Goal: Task Accomplishment & Management: Manage account settings

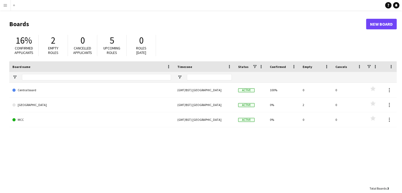
click at [7, 6] on app-icon "Menu" at bounding box center [5, 5] width 4 height 4
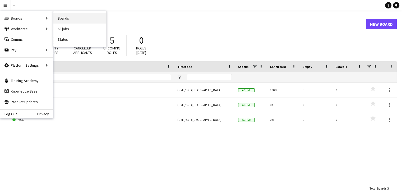
click at [73, 18] on link "Boards" at bounding box center [79, 18] width 53 height 11
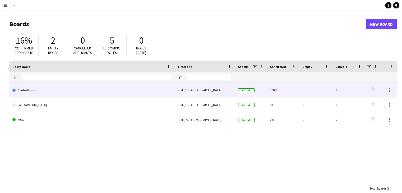
click at [167, 88] on link "Central board" at bounding box center [91, 90] width 159 height 15
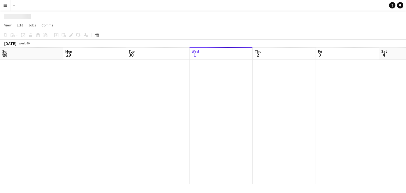
scroll to position [0, 126]
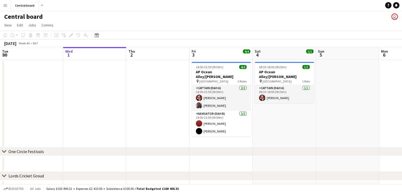
click at [7, 4] on app-icon "Menu" at bounding box center [5, 5] width 4 height 4
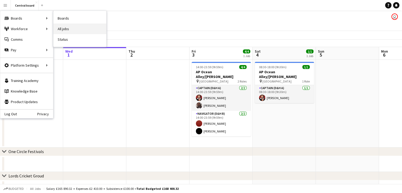
click at [68, 31] on link "All jobs" at bounding box center [79, 29] width 53 height 11
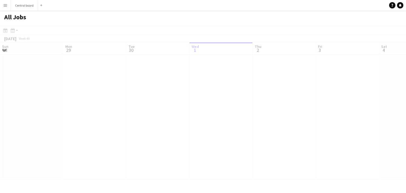
scroll to position [0, 126]
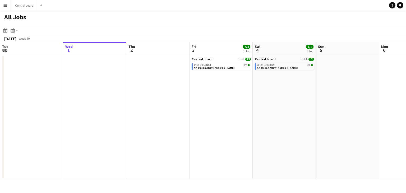
click at [2, 3] on button "Menu" at bounding box center [5, 5] width 11 height 11
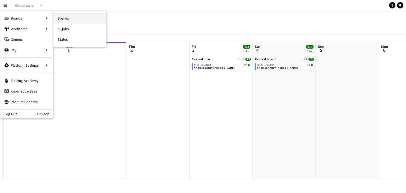
click at [66, 13] on link "Boards" at bounding box center [79, 18] width 53 height 11
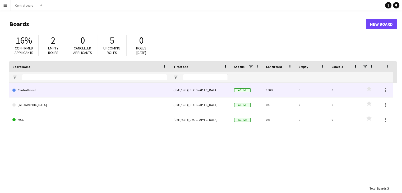
click at [114, 90] on link "Central board" at bounding box center [89, 90] width 155 height 15
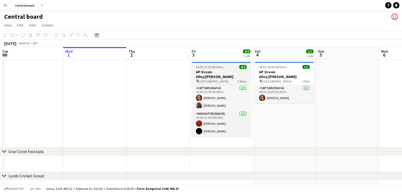
click at [228, 70] on h3 "AP Ocean Alley/[PERSON_NAME]" at bounding box center [221, 75] width 59 height 10
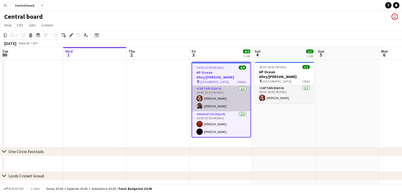
click at [229, 94] on app-card-role "Captain (D&H A) [DATE] 14:00-23:59 (9h59m) [PERSON_NAME] [PERSON_NAME]" at bounding box center [221, 99] width 58 height 26
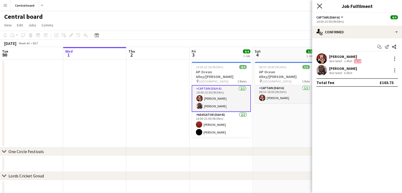
drag, startPoint x: 324, startPoint y: 6, endPoint x: 318, endPoint y: 5, distance: 5.9
click at [318, 5] on div "Close pop-in" at bounding box center [319, 6] width 15 height 12
click at [318, 5] on icon at bounding box center [319, 5] width 5 height 5
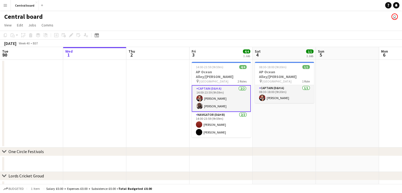
click at [346, 108] on app-date-cell at bounding box center [347, 104] width 63 height 88
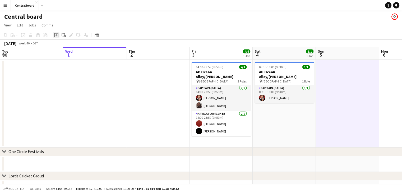
click at [55, 35] on icon at bounding box center [56, 35] width 2 height 2
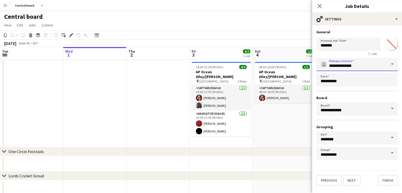
click at [372, 64] on input "**********" at bounding box center [356, 64] width 81 height 13
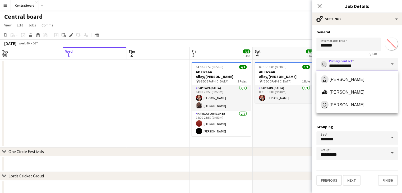
click at [366, 63] on input "**********" at bounding box center [356, 64] width 81 height 13
click at [289, 128] on app-date-cell "08:30-18:00 (9h30m) 1/1 AP Ocean Alley/Dom Dolla pin Alexandra Palace 1 Role Ca…" at bounding box center [284, 104] width 63 height 88
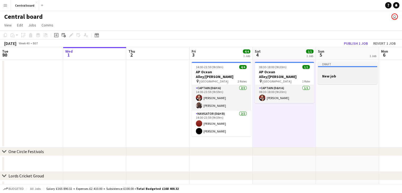
click at [335, 76] on h3 "New job" at bounding box center [347, 76] width 59 height 5
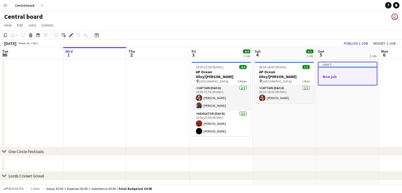
click at [70, 35] on icon "Edit" at bounding box center [71, 35] width 4 height 4
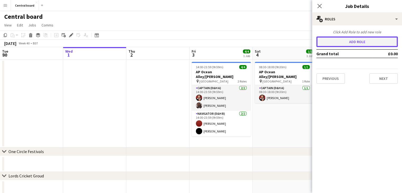
click at [367, 36] on button "Add role" at bounding box center [356, 41] width 81 height 11
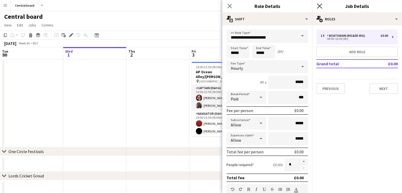
click at [321, 8] on icon "Close pop-in" at bounding box center [319, 5] width 5 height 5
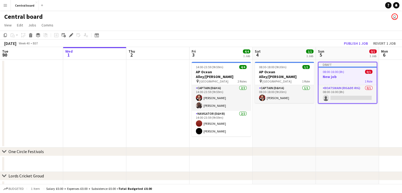
click at [337, 79] on div "1 Role" at bounding box center [348, 81] width 58 height 4
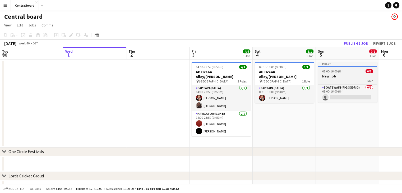
click at [346, 70] on div "08:00-16:00 (8h) 0/1" at bounding box center [347, 71] width 59 height 4
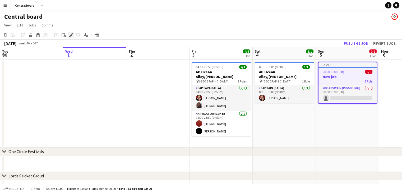
click at [72, 34] on icon at bounding box center [71, 35] width 3 height 3
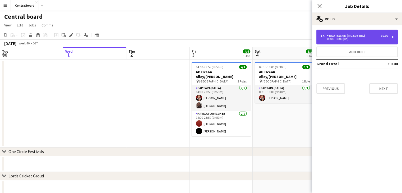
click at [373, 38] on div "08:00-16:00 (8h)" at bounding box center [354, 39] width 67 height 3
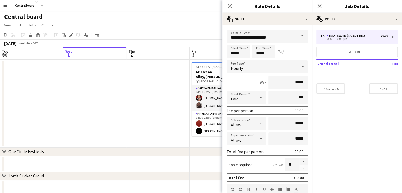
click at [300, 35] on span at bounding box center [302, 36] width 11 height 13
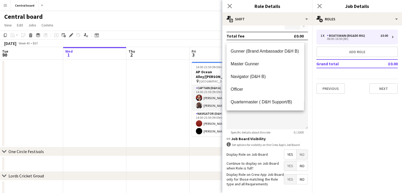
scroll to position [146, 0]
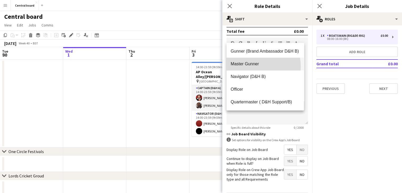
click at [256, 66] on span "Master Gunner" at bounding box center [265, 63] width 69 height 5
type input "**********"
type input "******"
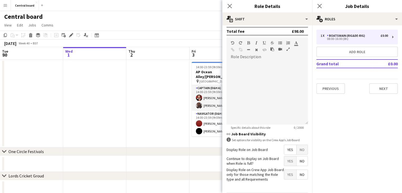
scroll to position [0, 0]
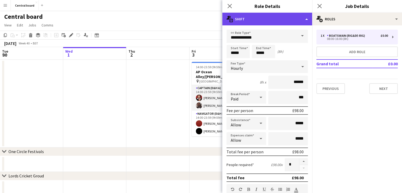
click at [304, 19] on div "multiple-actions-text Shift" at bounding box center [267, 19] width 90 height 13
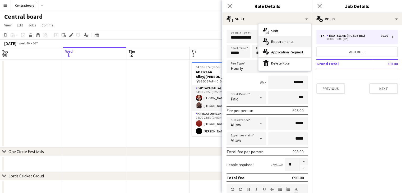
click at [298, 44] on div "multiple-actions-check-2 Requirements" at bounding box center [285, 41] width 52 height 11
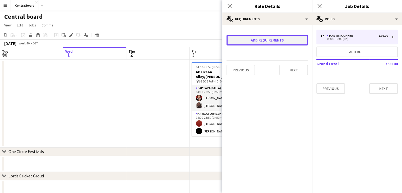
click at [285, 42] on button "Add requirements" at bounding box center [267, 40] width 81 height 11
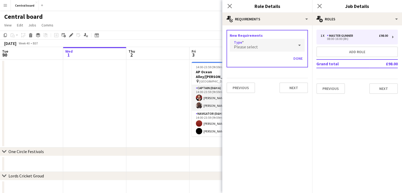
click at [279, 46] on div "Please select" at bounding box center [262, 45] width 65 height 13
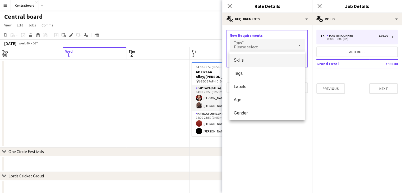
click at [307, 136] on div at bounding box center [201, 96] width 402 height 193
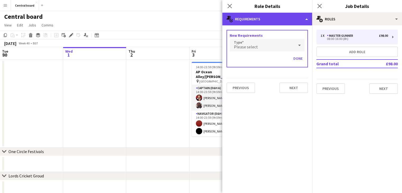
click at [306, 17] on div "multiple-actions-check-2 Requirements" at bounding box center [267, 19] width 90 height 13
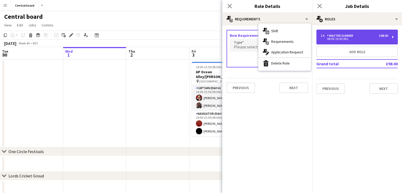
click at [376, 35] on div "1 x Master Gunner £98.00" at bounding box center [354, 36] width 67 height 4
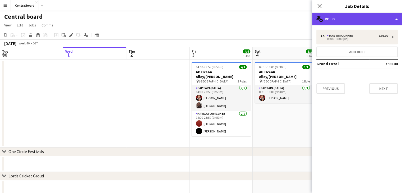
click at [395, 19] on div "multiple-users-add Roles" at bounding box center [357, 19] width 90 height 13
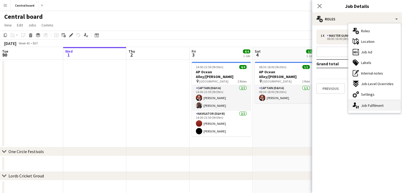
click at [396, 104] on div "single-neutral-actions-up-down Job Fulfilment" at bounding box center [374, 105] width 52 height 11
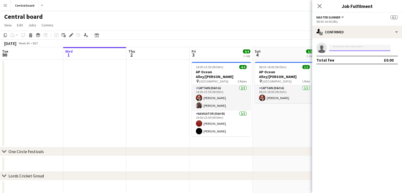
click at [366, 47] on input at bounding box center [359, 48] width 61 height 6
type input "***"
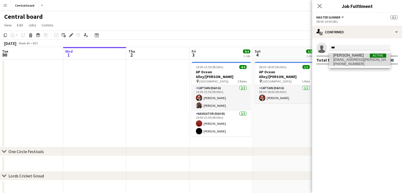
click at [364, 61] on span "[EMAIL_ADDRESS][PERSON_NAME][DOMAIN_NAME]" at bounding box center [359, 60] width 53 height 4
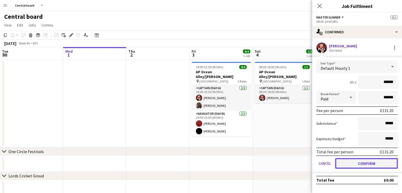
click at [367, 163] on button "Confirm" at bounding box center [366, 163] width 63 height 11
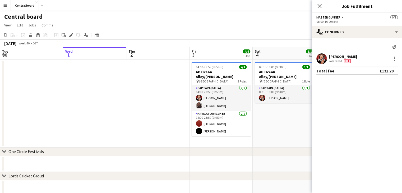
click at [286, 134] on app-date-cell "08:30-18:00 (9h30m) 1/1 AP Ocean Alley/Dom Dolla pin Alexandra Palace 1 Role Ca…" at bounding box center [284, 104] width 63 height 88
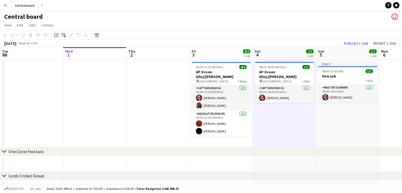
click at [3, 4] on app-icon "Menu" at bounding box center [5, 5] width 4 height 4
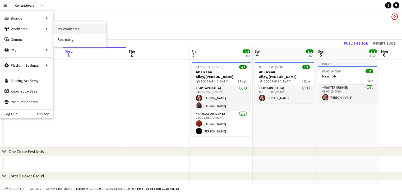
click at [68, 29] on link "My Workforce" at bounding box center [79, 29] width 53 height 11
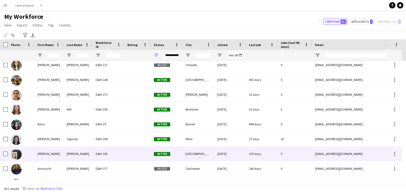
scroll to position [217, 0]
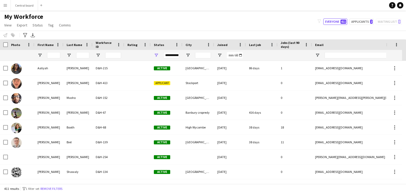
click at [257, 45] on span "Last job" at bounding box center [255, 45] width 12 height 4
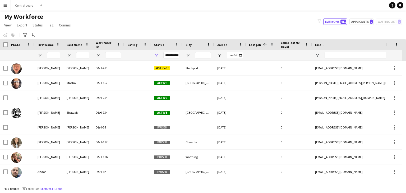
click at [257, 45] on span "Last job" at bounding box center [255, 45] width 12 height 4
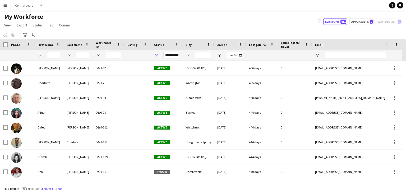
click at [256, 43] on span "Last job" at bounding box center [255, 45] width 12 height 4
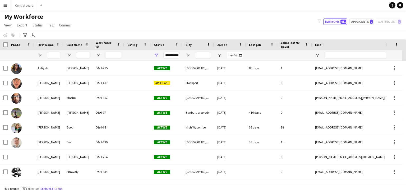
click at [256, 43] on span "Last job" at bounding box center [255, 45] width 12 height 4
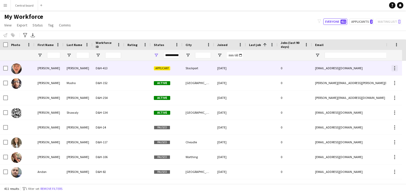
click at [394, 69] on div at bounding box center [395, 68] width 6 height 6
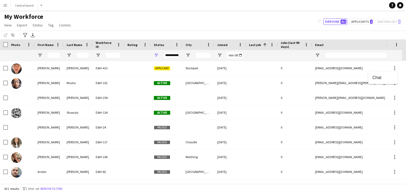
click at [187, 69] on div at bounding box center [203, 96] width 406 height 193
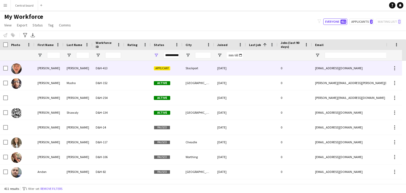
click at [43, 69] on div "[PERSON_NAME]" at bounding box center [48, 68] width 29 height 15
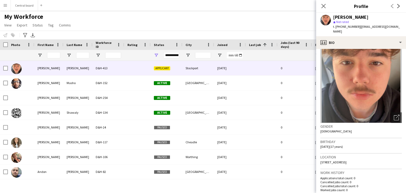
scroll to position [6, 0]
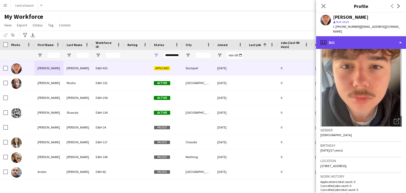
click at [400, 38] on div "profile Bio" at bounding box center [361, 42] width 90 height 13
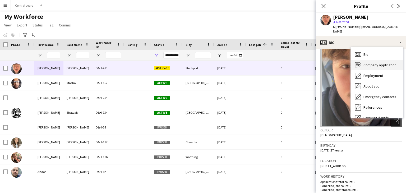
click at [384, 63] on span "Company application" at bounding box center [380, 65] width 33 height 5
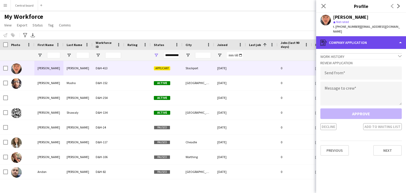
click at [402, 38] on div "register Company application" at bounding box center [361, 42] width 90 height 13
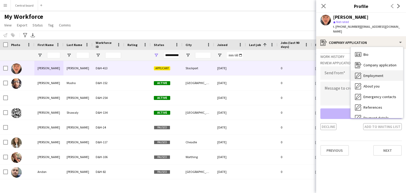
click at [391, 71] on div "Employment Employment" at bounding box center [377, 75] width 52 height 11
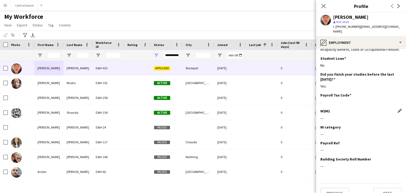
scroll to position [0, 0]
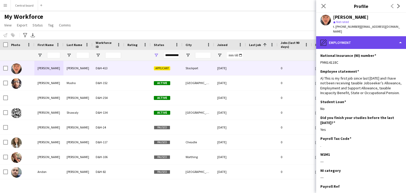
click at [403, 39] on div "pencil4 Employment" at bounding box center [361, 42] width 90 height 13
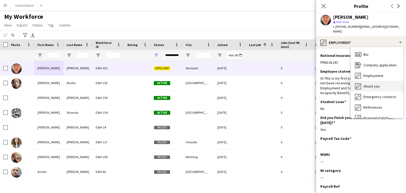
click at [381, 82] on div "About you About you" at bounding box center [377, 86] width 52 height 11
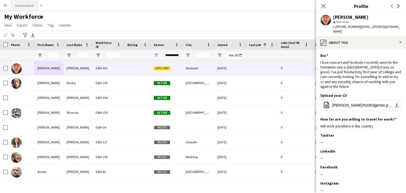
click at [21, 6] on button "Central board Close" at bounding box center [24, 5] width 27 height 10
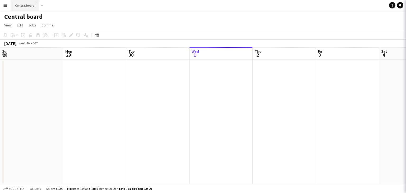
scroll to position [0, 126]
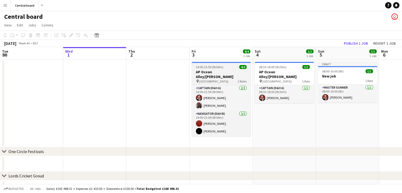
click at [220, 71] on h3 "AP Ocean Alley/[PERSON_NAME]" at bounding box center [221, 75] width 59 height 10
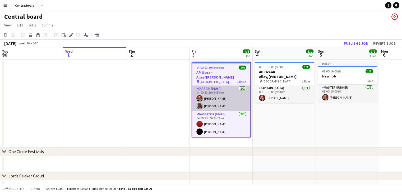
click at [222, 86] on app-card-role "Captain (D&H A) [DATE] 14:00-23:59 (9h59m) [PERSON_NAME] [PERSON_NAME]" at bounding box center [221, 99] width 58 height 26
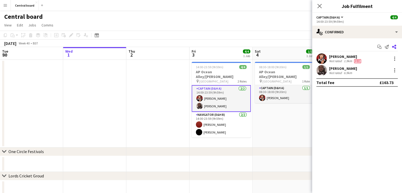
click at [395, 47] on icon at bounding box center [394, 47] width 4 height 4
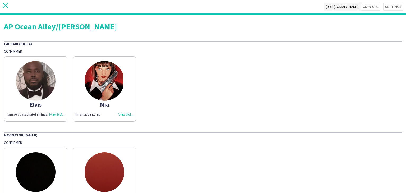
click at [4, 7] on icon at bounding box center [6, 6] width 6 height 6
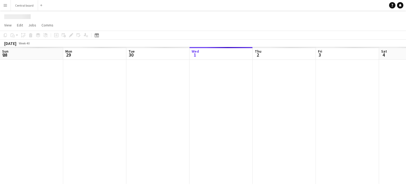
scroll to position [0, 126]
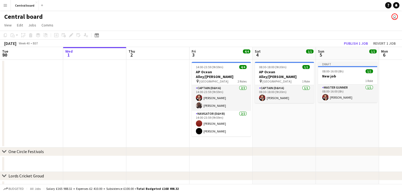
click at [5, 7] on app-icon "Menu" at bounding box center [5, 5] width 4 height 4
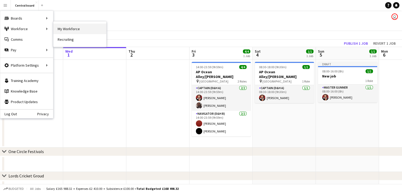
click at [65, 30] on link "My Workforce" at bounding box center [79, 29] width 53 height 11
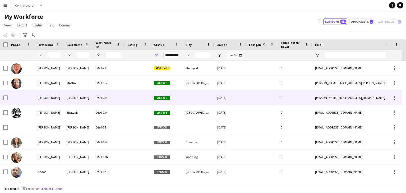
click at [143, 98] on div at bounding box center [137, 97] width 26 height 15
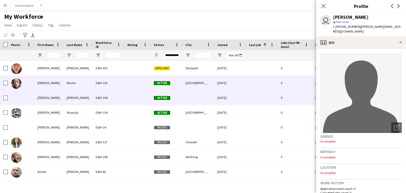
click at [111, 84] on div "D&H-152" at bounding box center [109, 83] width 32 height 15
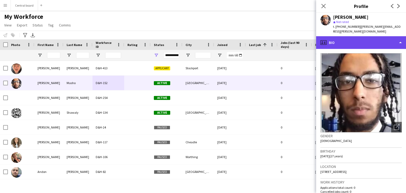
click at [404, 38] on div "profile Bio" at bounding box center [361, 42] width 90 height 13
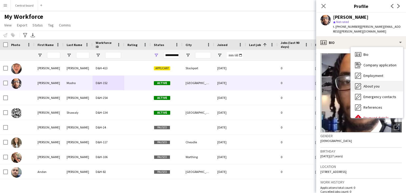
click at [382, 81] on div "About you About you" at bounding box center [377, 86] width 52 height 11
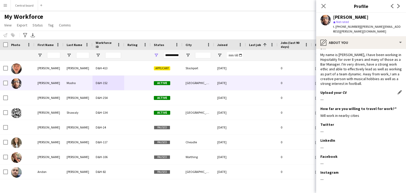
scroll to position [25, 0]
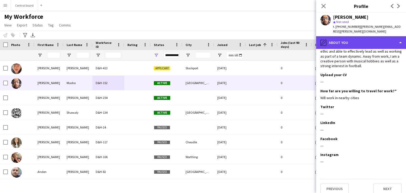
click at [401, 39] on div "pencil4 About you" at bounding box center [361, 42] width 90 height 13
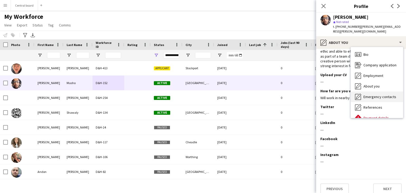
click at [396, 93] on div "Emergency contacts Emergency contacts" at bounding box center [377, 96] width 52 height 11
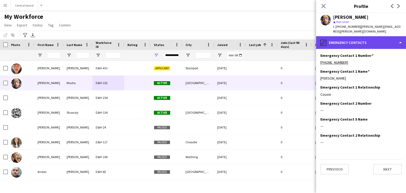
click at [400, 38] on div "pencil4 Emergency contacts" at bounding box center [361, 42] width 90 height 13
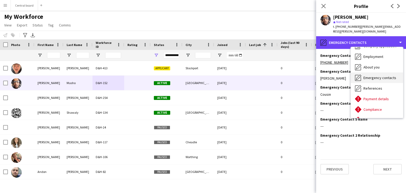
scroll to position [19, 0]
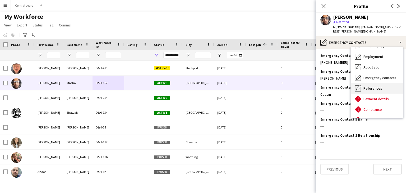
click at [376, 86] on span "References" at bounding box center [373, 88] width 19 height 5
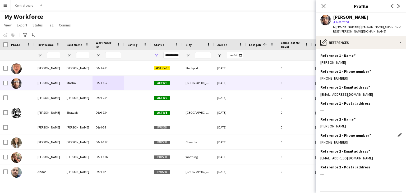
scroll to position [13, 0]
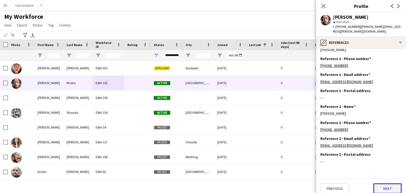
click at [385, 186] on button "Next" at bounding box center [387, 188] width 29 height 11
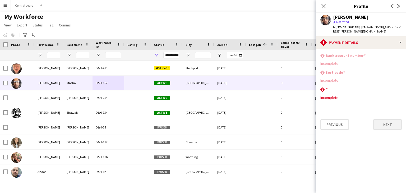
scroll to position [0, 0]
click at [388, 122] on button "Next" at bounding box center [387, 124] width 29 height 11
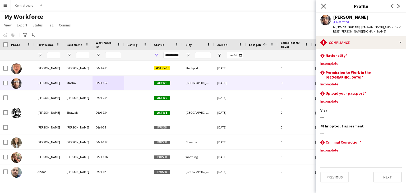
click at [323, 4] on icon "Close pop-in" at bounding box center [323, 5] width 5 height 5
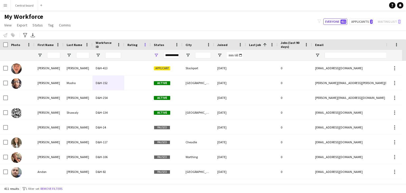
click at [145, 44] on span at bounding box center [145, 44] width 5 height 5
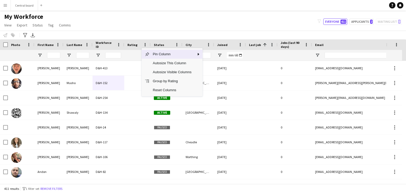
click at [140, 44] on div "Rating" at bounding box center [134, 45] width 14 height 8
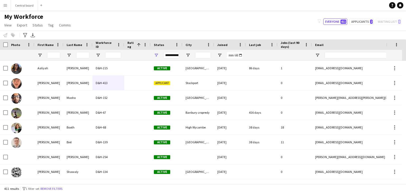
click at [140, 44] on span at bounding box center [138, 44] width 5 height 5
click at [222, 45] on span "Joined" at bounding box center [222, 45] width 10 height 4
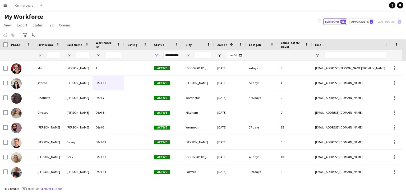
click at [218, 47] on span "Joined" at bounding box center [222, 45] width 10 height 4
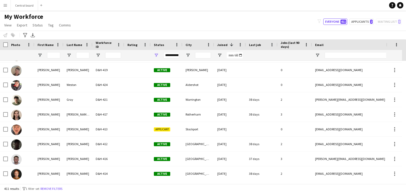
scroll to position [88, 0]
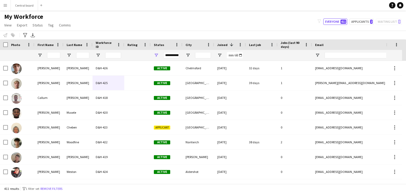
click at [291, 43] on span "Jobs (last 90 days)" at bounding box center [292, 45] width 22 height 8
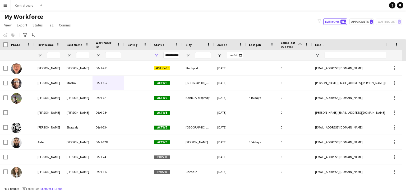
click at [291, 43] on span "Jobs (last 90 days)" at bounding box center [288, 45] width 15 height 8
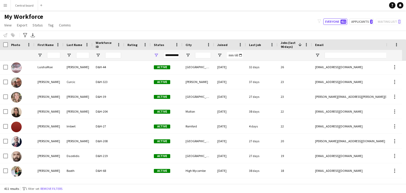
click at [5, 7] on app-icon "Menu" at bounding box center [5, 5] width 4 height 4
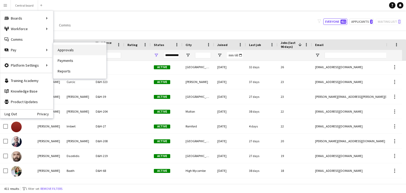
click at [70, 47] on link "Approvals" at bounding box center [79, 50] width 53 height 11
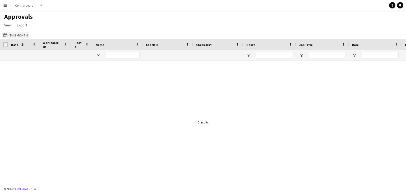
click at [13, 35] on button "This Month This Month" at bounding box center [15, 35] width 27 height 6
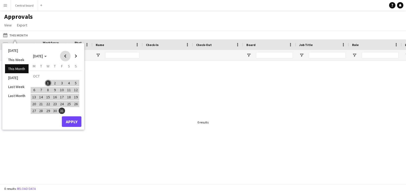
click at [65, 56] on span "Previous month" at bounding box center [65, 56] width 11 height 11
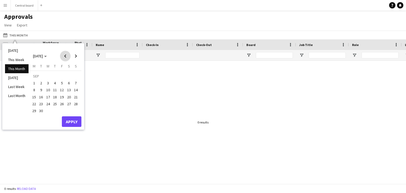
click at [65, 56] on span "Previous month" at bounding box center [65, 56] width 11 height 11
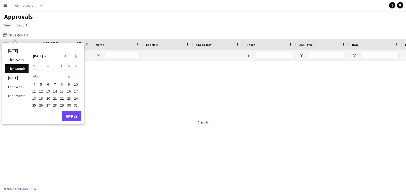
click at [63, 98] on span "22" at bounding box center [62, 98] width 6 height 6
click at [36, 106] on span "25" at bounding box center [34, 105] width 6 height 6
click at [73, 117] on button "Apply" at bounding box center [72, 116] width 20 height 11
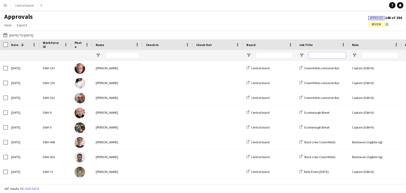
click at [318, 52] on input "Job Title Filter Input" at bounding box center [327, 55] width 37 height 6
click at [316, 54] on input "Job Title Filter Input" at bounding box center [327, 55] width 37 height 6
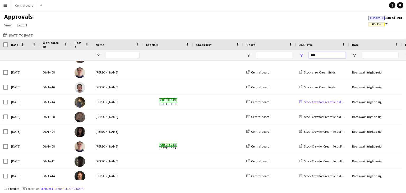
scroll to position [120, 0]
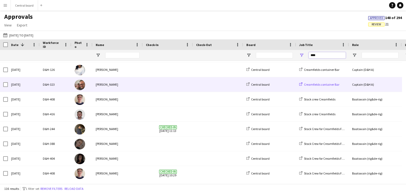
type input "****"
click at [326, 82] on span "Creamfields container Bar" at bounding box center [321, 84] width 35 height 4
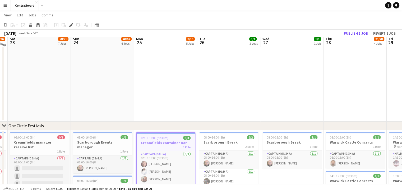
scroll to position [21, 0]
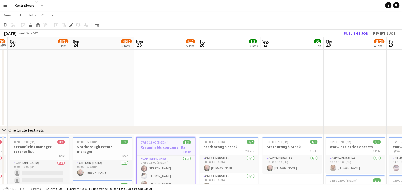
click at [7, 6] on app-icon "Menu" at bounding box center [5, 5] width 4 height 4
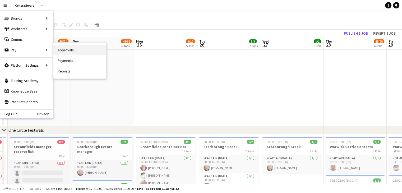
click at [76, 47] on link "Approvals" at bounding box center [79, 50] width 53 height 11
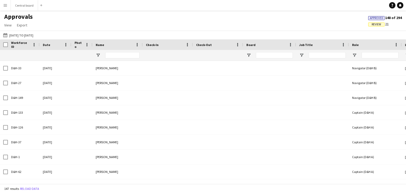
type input "****"
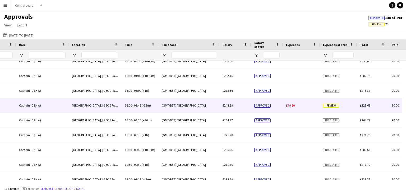
click at [332, 104] on span "Review" at bounding box center [331, 106] width 16 height 4
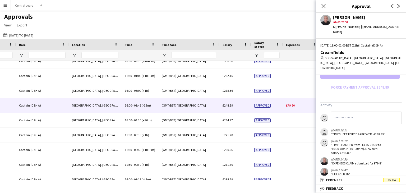
drag, startPoint x: 366, startPoint y: 130, endPoint x: 388, endPoint y: 128, distance: 21.8
click at [388, 128] on app-messages "user user 27-08-2025 16:11 "TIMESHEET FORCE APPROVED: £248.89" user 27-08-2025 …" at bounding box center [361, 144] width 90 height 64
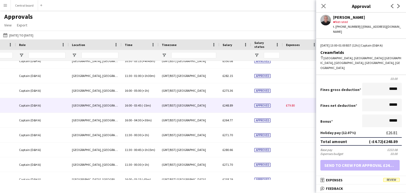
scroll to position [95, 0]
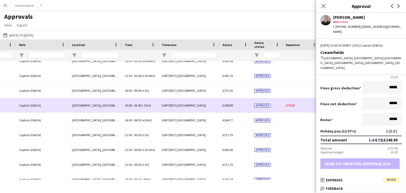
click at [292, 111] on div "£79.80" at bounding box center [301, 105] width 37 height 15
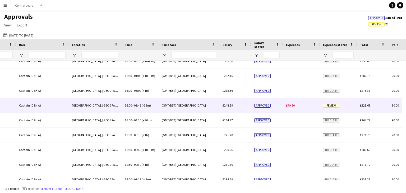
click at [284, 104] on div "£79.80" at bounding box center [301, 105] width 37 height 15
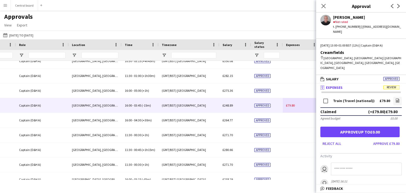
click at [366, 85] on mat-panel-title "receipt Expenses Review" at bounding box center [360, 87] width 88 height 5
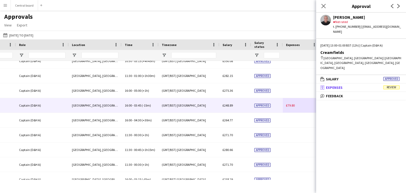
click at [394, 85] on span "Review" at bounding box center [391, 87] width 16 height 4
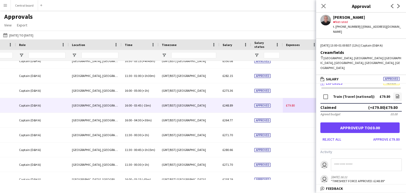
scroll to position [0, 0]
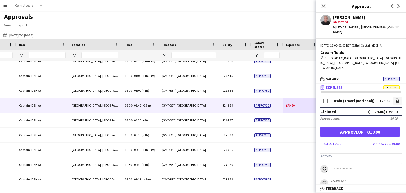
click at [324, 10] on div "Close pop-in" at bounding box center [323, 6] width 15 height 12
click at [324, 7] on icon "Close pop-in" at bounding box center [323, 5] width 5 height 5
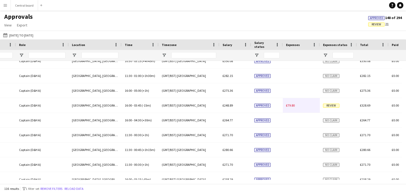
click at [5, 6] on app-icon "Menu" at bounding box center [5, 5] width 4 height 4
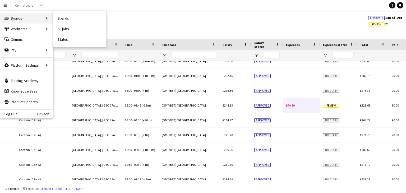
click at [9, 19] on div "Boards Boards" at bounding box center [26, 18] width 53 height 11
click at [27, 18] on div "Boards Boards" at bounding box center [26, 18] width 53 height 11
click at [46, 16] on div "Boards Boards" at bounding box center [26, 18] width 53 height 11
click at [74, 27] on link "All jobs" at bounding box center [79, 29] width 53 height 11
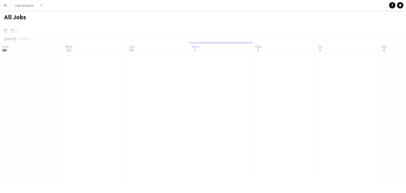
scroll to position [0, 126]
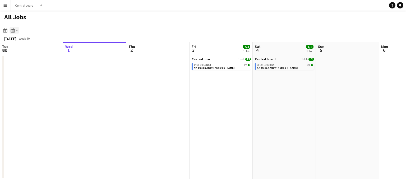
click at [14, 32] on icon at bounding box center [13, 32] width 1 height 0
click at [19, 58] on link "Month view" at bounding box center [28, 58] width 29 height 5
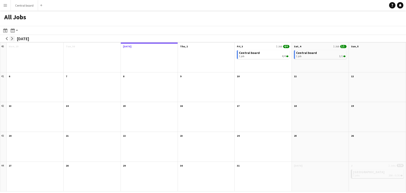
click at [14, 38] on button "arrow-right" at bounding box center [12, 38] width 5 height 5
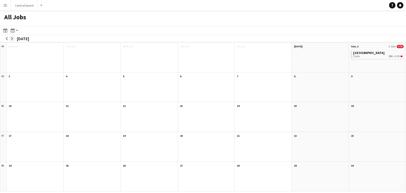
click at [14, 38] on button "arrow-right" at bounding box center [12, 38] width 5 height 5
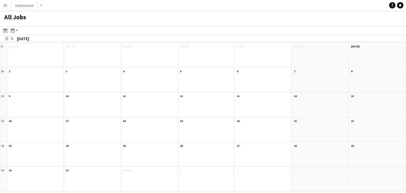
click at [7, 39] on app-icon "arrow-left" at bounding box center [6, 38] width 3 height 3
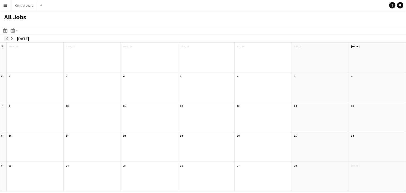
click at [7, 39] on app-icon "arrow-left" at bounding box center [6, 38] width 3 height 3
click at [3, 44] on div "40 Scroll down" at bounding box center [3, 58] width 6 height 30
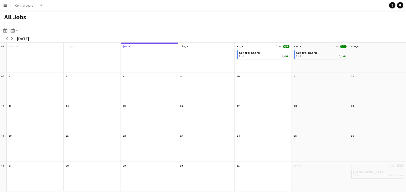
click at [3, 44] on div "40 Scroll down" at bounding box center [3, 58] width 6 height 30
click at [11, 6] on button "Central board Close" at bounding box center [24, 5] width 27 height 10
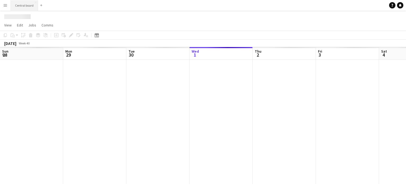
scroll to position [0, 126]
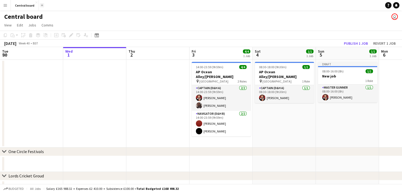
click at [43, 4] on button "Add" at bounding box center [42, 5] width 4 height 4
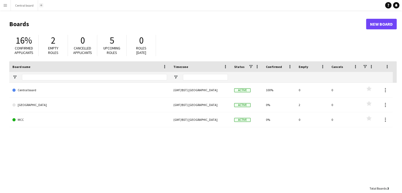
click at [41, 5] on app-icon "Add" at bounding box center [41, 5] width 2 height 2
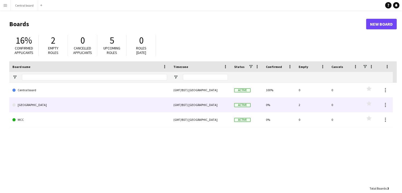
click at [26, 109] on link "[GEOGRAPHIC_DATA]" at bounding box center [89, 105] width 155 height 15
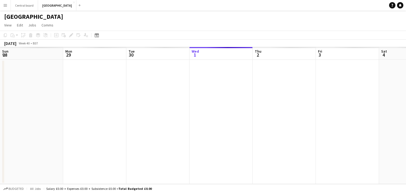
scroll to position [0, 126]
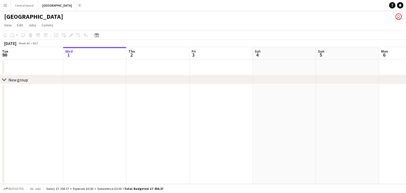
click at [82, 6] on button "Add" at bounding box center [79, 5] width 4 height 4
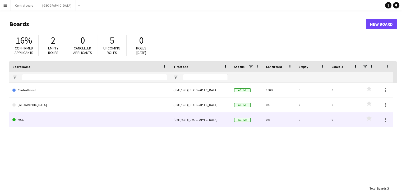
click at [37, 121] on link "MCC" at bounding box center [89, 119] width 155 height 15
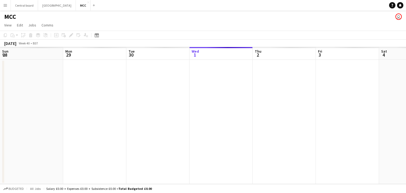
scroll to position [0, 126]
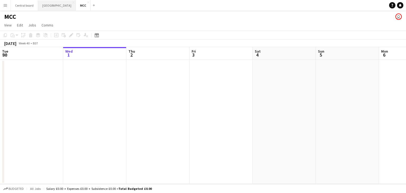
click at [67, 7] on button "Chelmsford City Racecourse Close" at bounding box center [57, 5] width 38 height 10
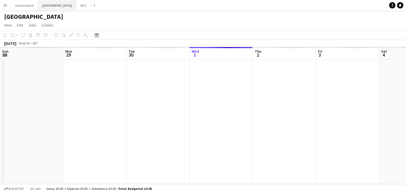
scroll to position [0, 126]
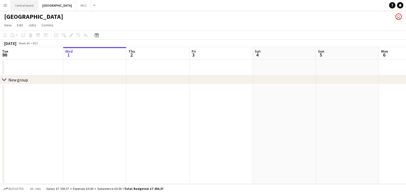
click at [30, 4] on button "Central board Close" at bounding box center [24, 5] width 27 height 10
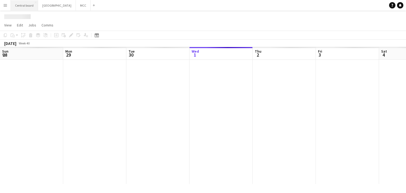
scroll to position [0, 126]
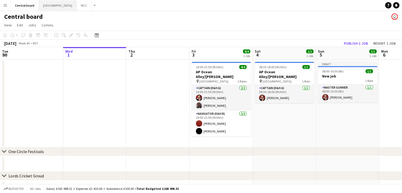
click at [69, 4] on button "Chelmsford City Racecourse Close" at bounding box center [58, 5] width 38 height 10
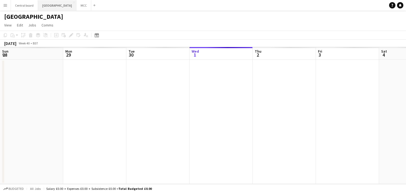
scroll to position [0, 126]
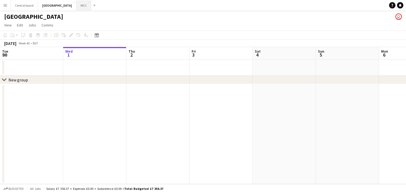
click at [91, 7] on button "MCC Close" at bounding box center [83, 5] width 15 height 10
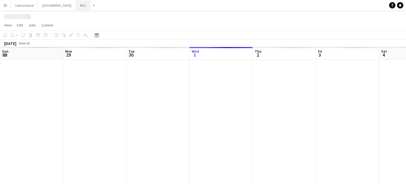
scroll to position [0, 126]
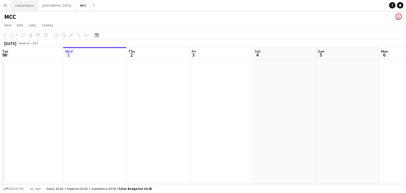
click at [30, 1] on button "Central board Close" at bounding box center [24, 5] width 27 height 10
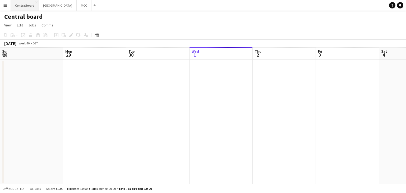
scroll to position [0, 126]
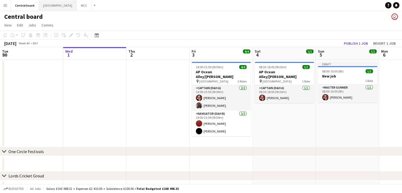
click at [77, 5] on button "Chelmsford City Racecourse Close" at bounding box center [58, 5] width 38 height 10
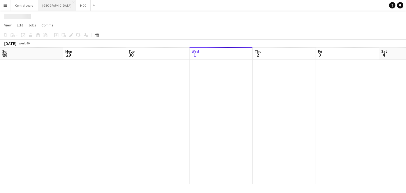
scroll to position [0, 126]
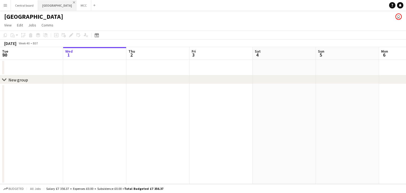
click at [75, 2] on app-icon "Close" at bounding box center [74, 2] width 2 height 2
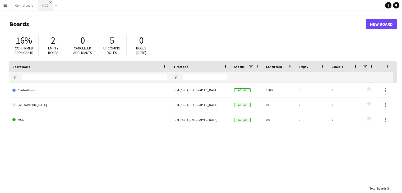
click at [51, 2] on button "MCC Close" at bounding box center [45, 5] width 15 height 10
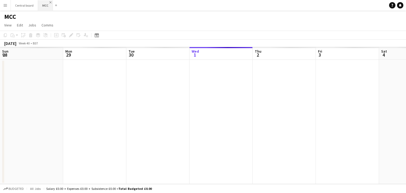
scroll to position [0, 126]
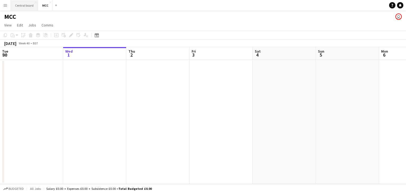
click at [30, 1] on button "Central board Close" at bounding box center [24, 5] width 27 height 10
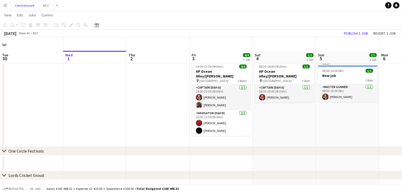
scroll to position [36, 0]
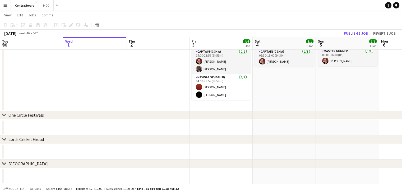
click at [1, 7] on button "Menu" at bounding box center [5, 5] width 11 height 11
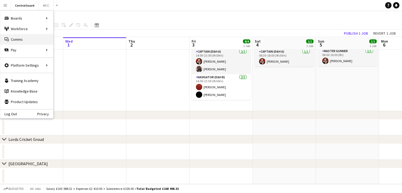
click at [25, 38] on link "Comms Comms" at bounding box center [26, 39] width 53 height 11
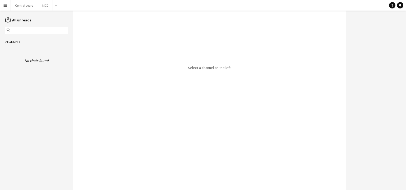
click at [6, 4] on app-icon "Menu" at bounding box center [5, 5] width 4 height 4
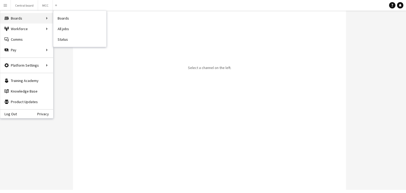
click at [12, 17] on div "Boards Boards" at bounding box center [26, 18] width 53 height 11
click at [7, 6] on app-icon "Menu" at bounding box center [5, 5] width 4 height 4
click at [11, 3] on button "Central board Close" at bounding box center [24, 5] width 27 height 10
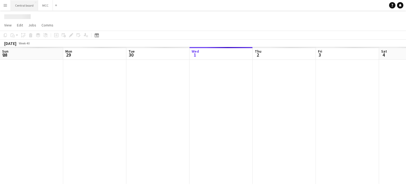
scroll to position [0, 126]
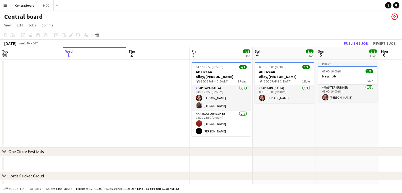
click at [6, 6] on app-icon "Menu" at bounding box center [5, 5] width 4 height 4
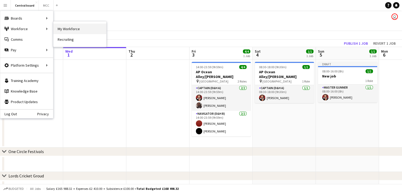
click at [62, 28] on link "My Workforce" at bounding box center [79, 29] width 53 height 11
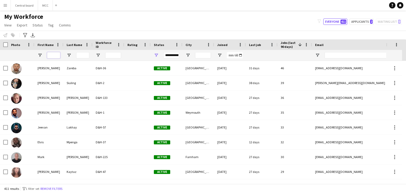
click at [54, 54] on input "First Name Filter Input" at bounding box center [53, 55] width 13 height 6
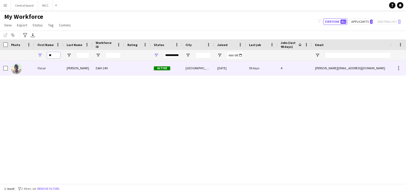
type input "*"
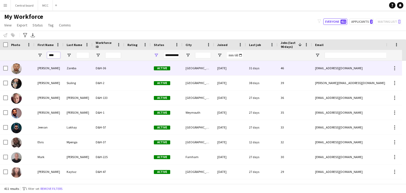
type input "*****"
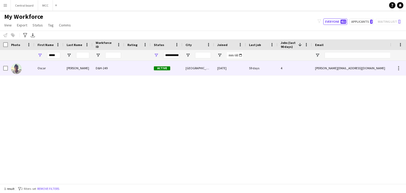
click at [284, 69] on div "4" at bounding box center [295, 68] width 34 height 15
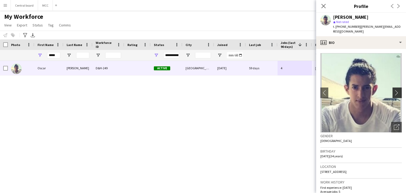
click at [395, 90] on app-icon "chevron-right" at bounding box center [398, 93] width 8 height 6
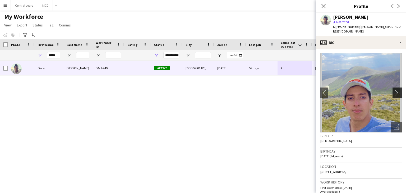
click at [395, 90] on app-icon "chevron-right" at bounding box center [398, 93] width 8 height 6
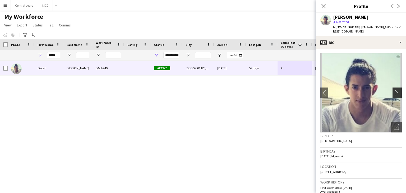
click at [395, 90] on app-icon "chevron-right" at bounding box center [398, 93] width 8 height 6
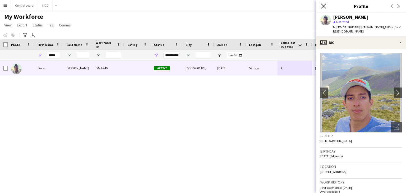
click at [324, 4] on icon "Close pop-in" at bounding box center [323, 5] width 5 height 5
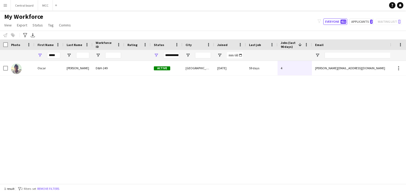
click at [5, 7] on app-icon "Menu" at bounding box center [5, 5] width 4 height 4
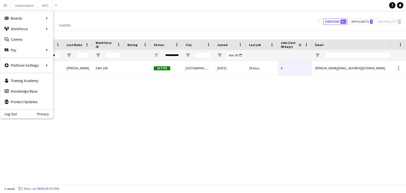
click at [5, 7] on app-icon "Menu" at bounding box center [5, 5] width 4 height 4
click at [73, 9] on app-navbar "Menu Boards Boards Boards All jobs Status Workforce Workforce My Workforce Recr…" at bounding box center [203, 5] width 406 height 11
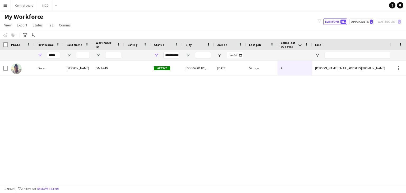
click at [8, 17] on span "My Workforce" at bounding box center [23, 17] width 39 height 8
